Goal: Information Seeking & Learning: Find specific page/section

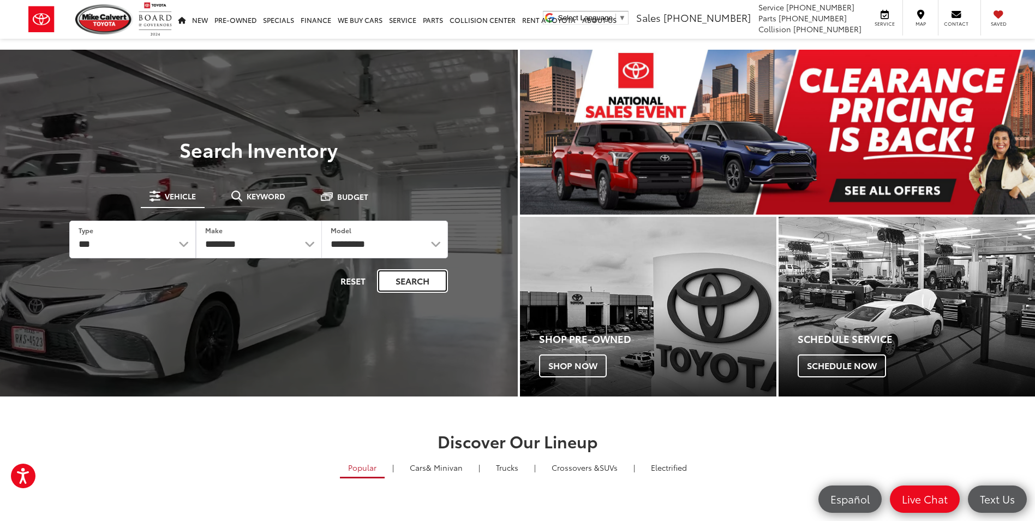
click at [426, 279] on button "Search" at bounding box center [412, 280] width 71 height 23
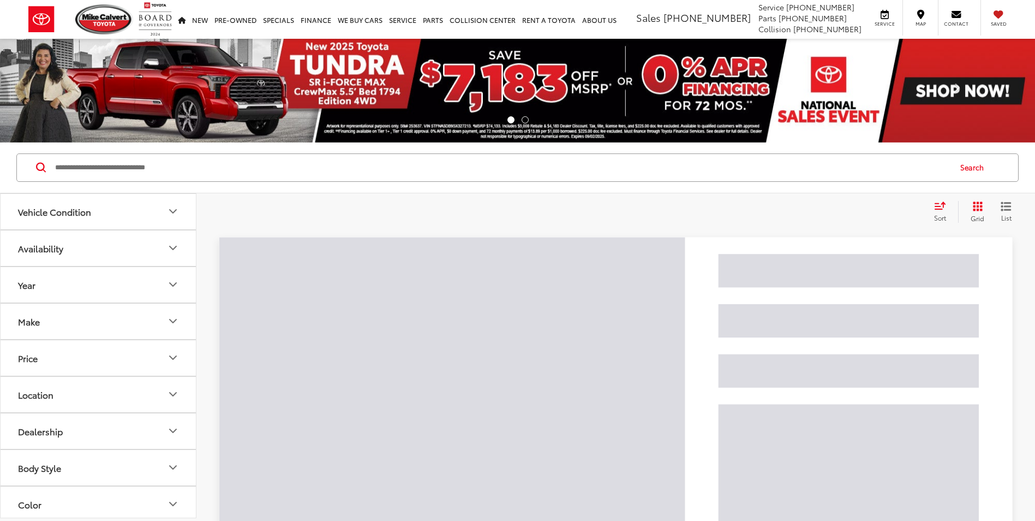
click at [132, 168] on input "Search by Make, Model, or Keyword" at bounding box center [502, 167] width 896 height 26
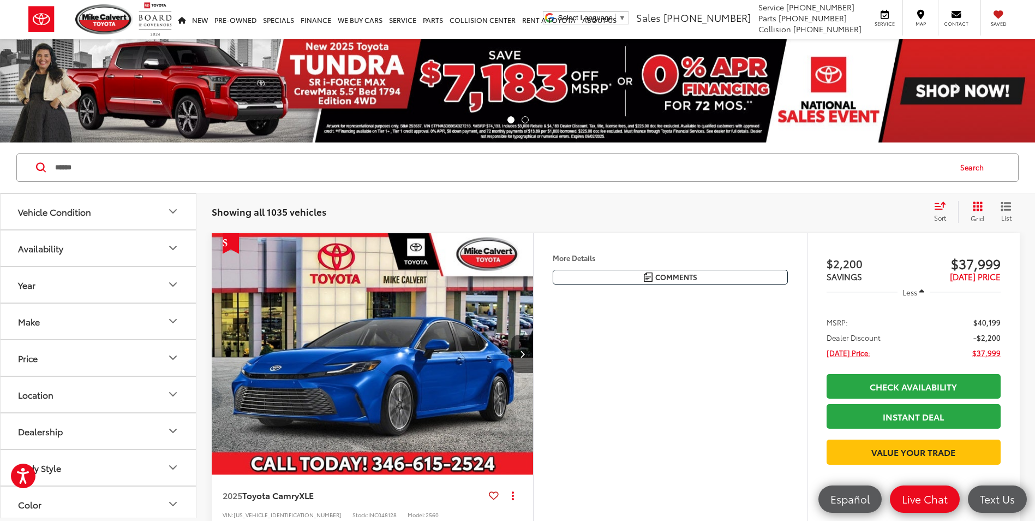
type input "******"
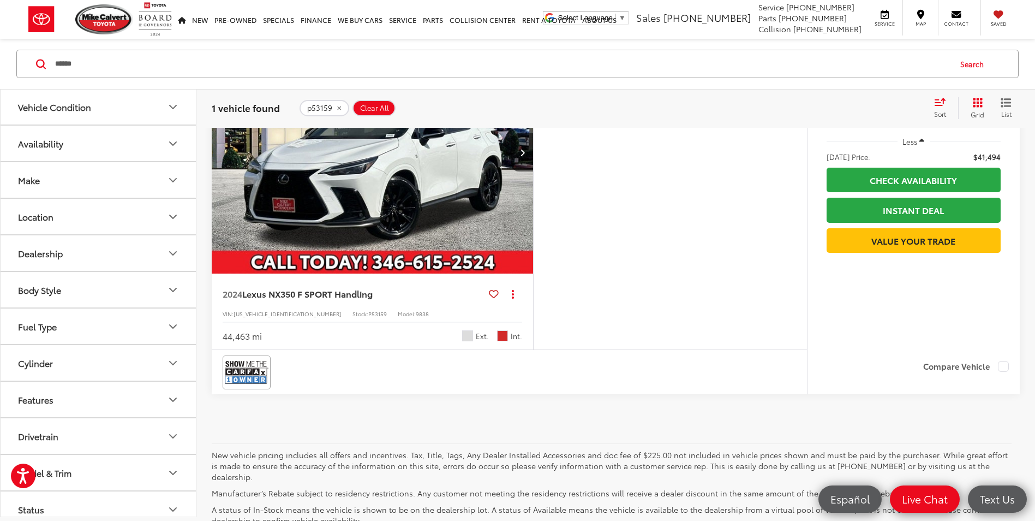
scroll to position [109, 0]
